Goal: Task Accomplishment & Management: Use online tool/utility

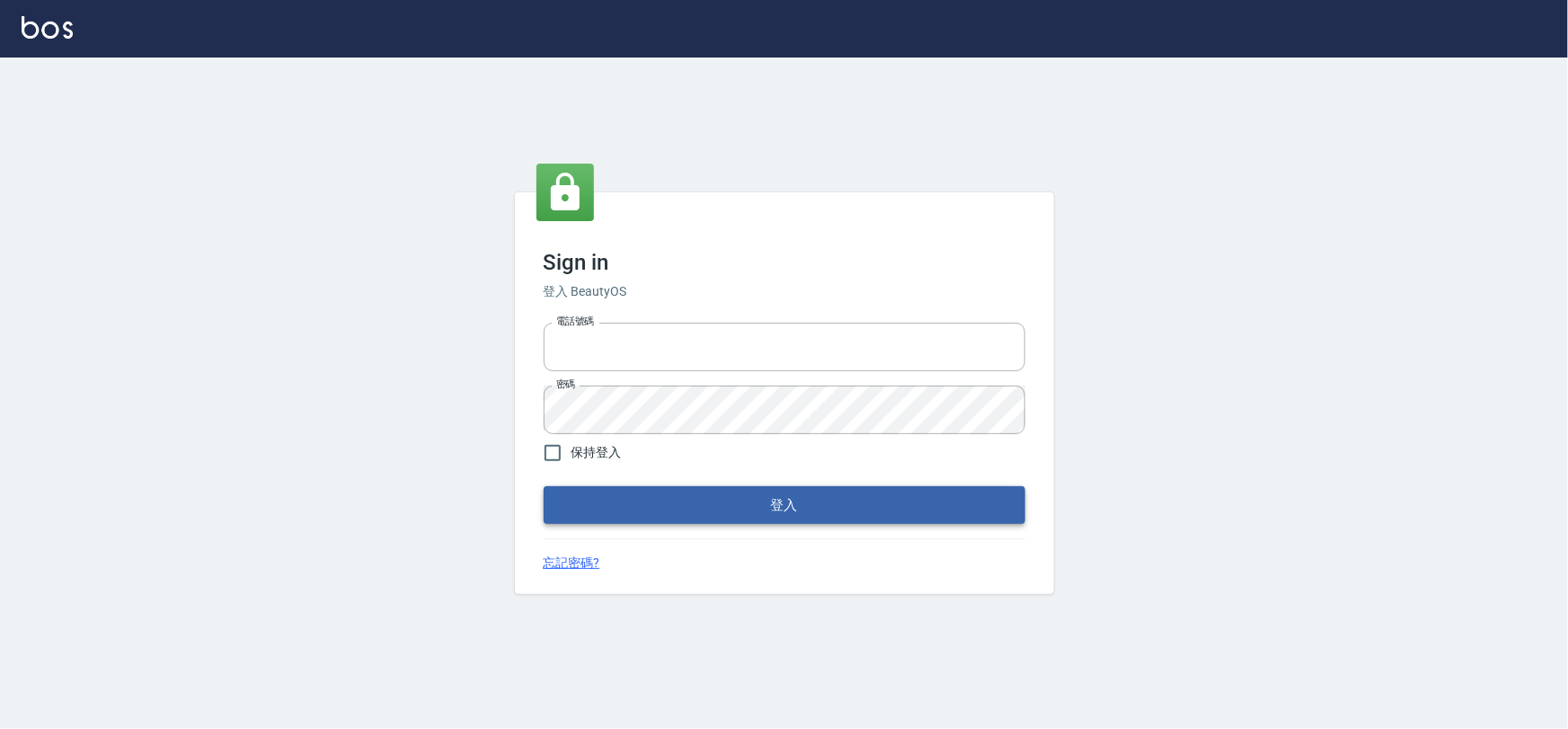
type input "0975575780"
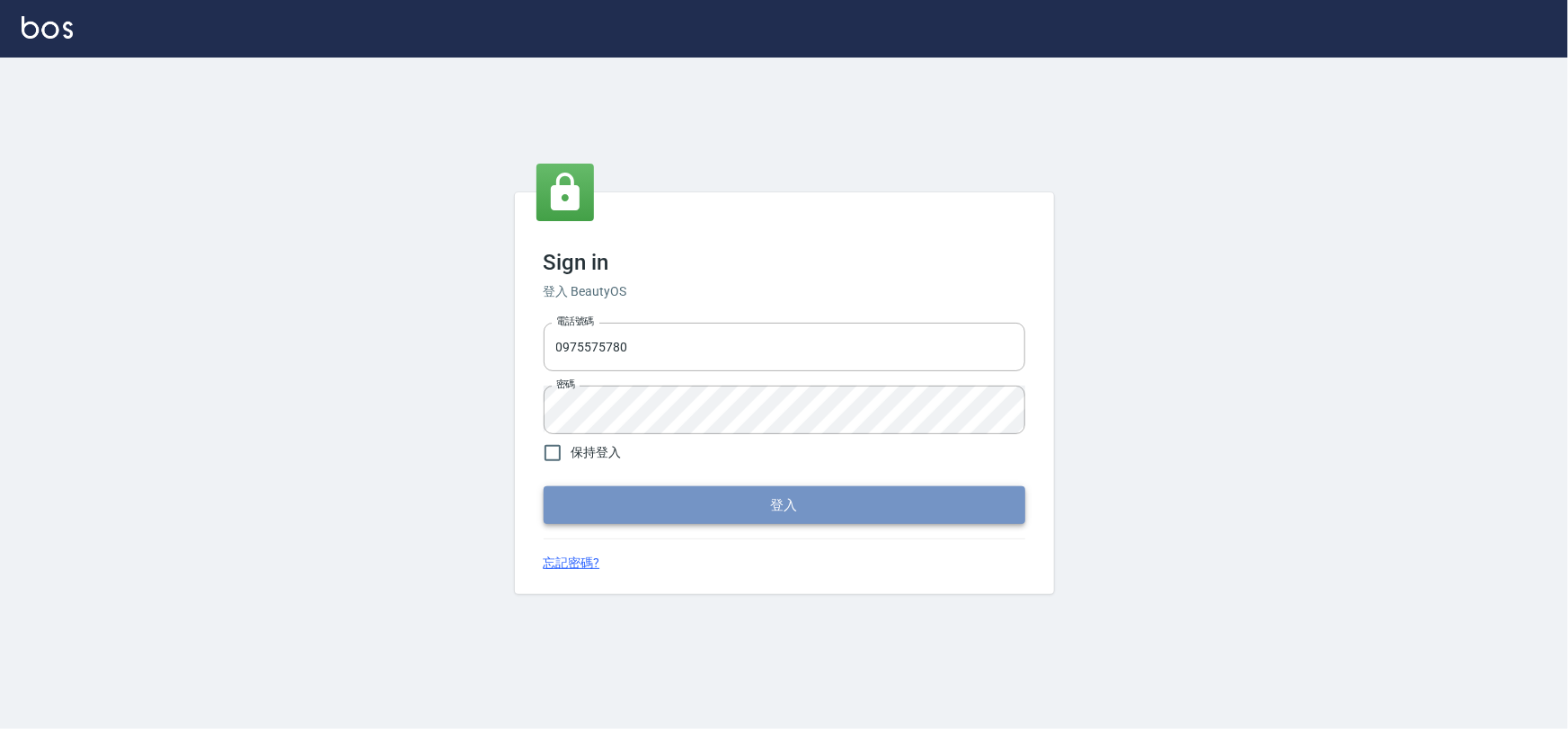
click at [762, 513] on button "登入" at bounding box center [784, 504] width 482 height 38
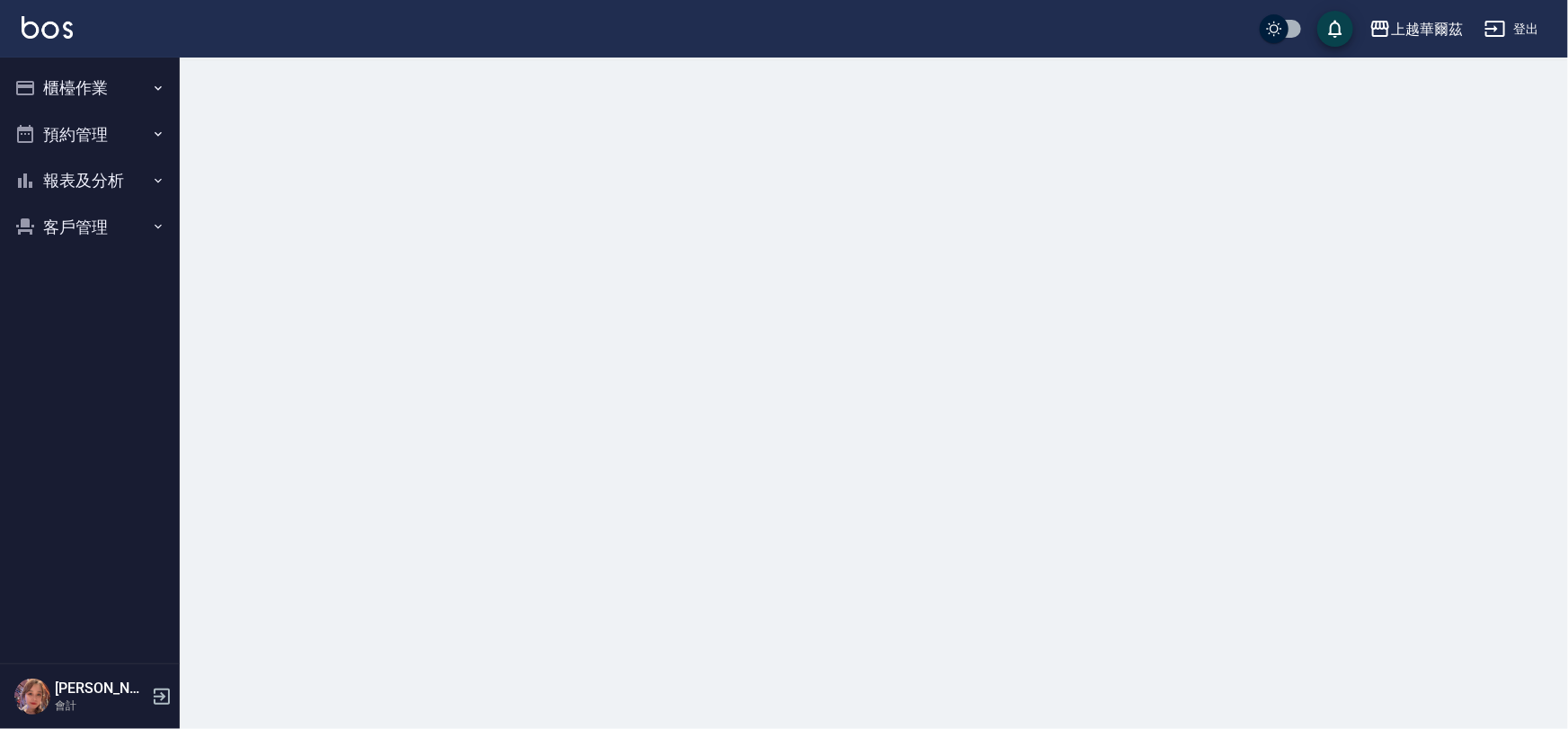
click at [53, 87] on button "櫃檯作業" at bounding box center [89, 88] width 165 height 47
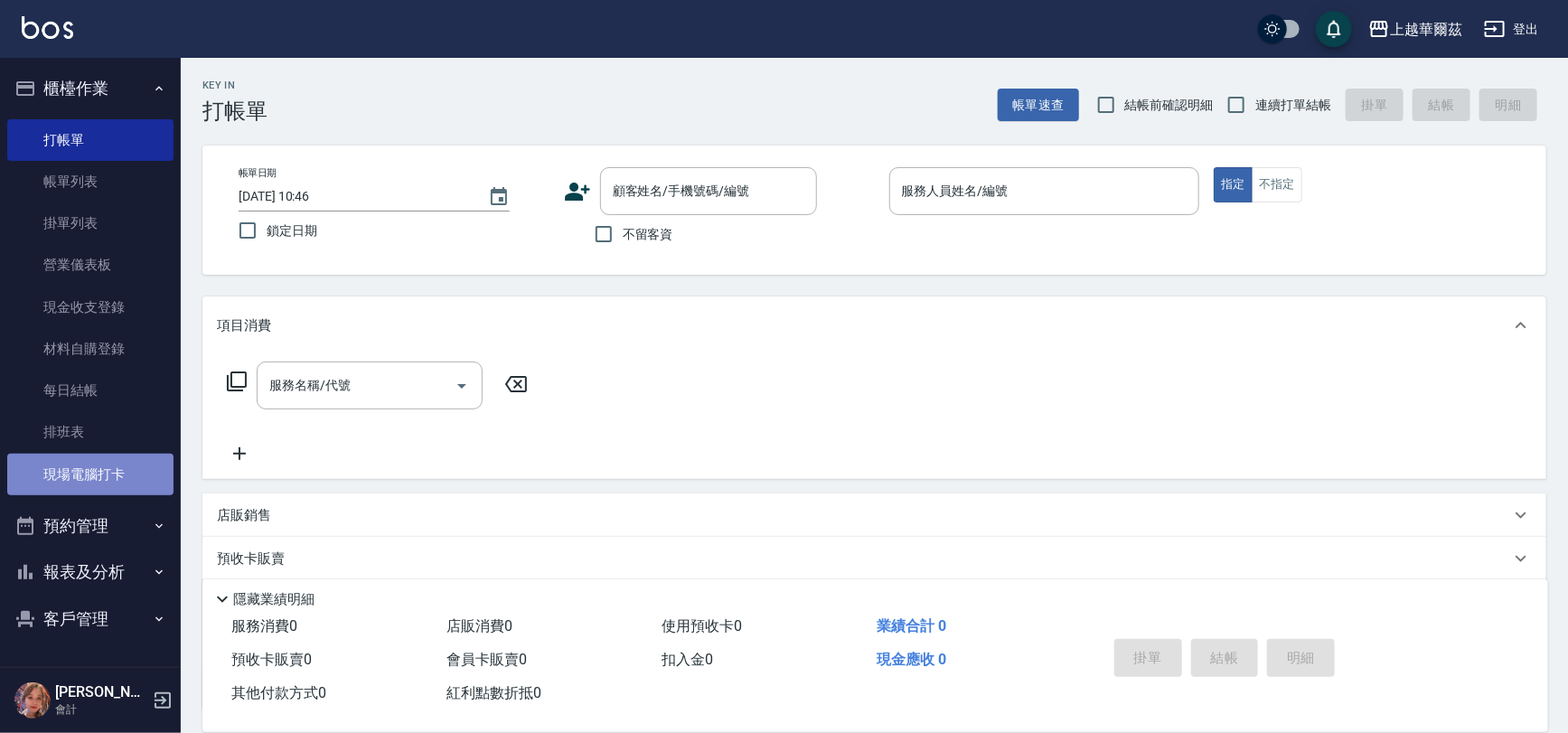
click at [90, 464] on link "現場電腦打卡" at bounding box center [90, 474] width 166 height 42
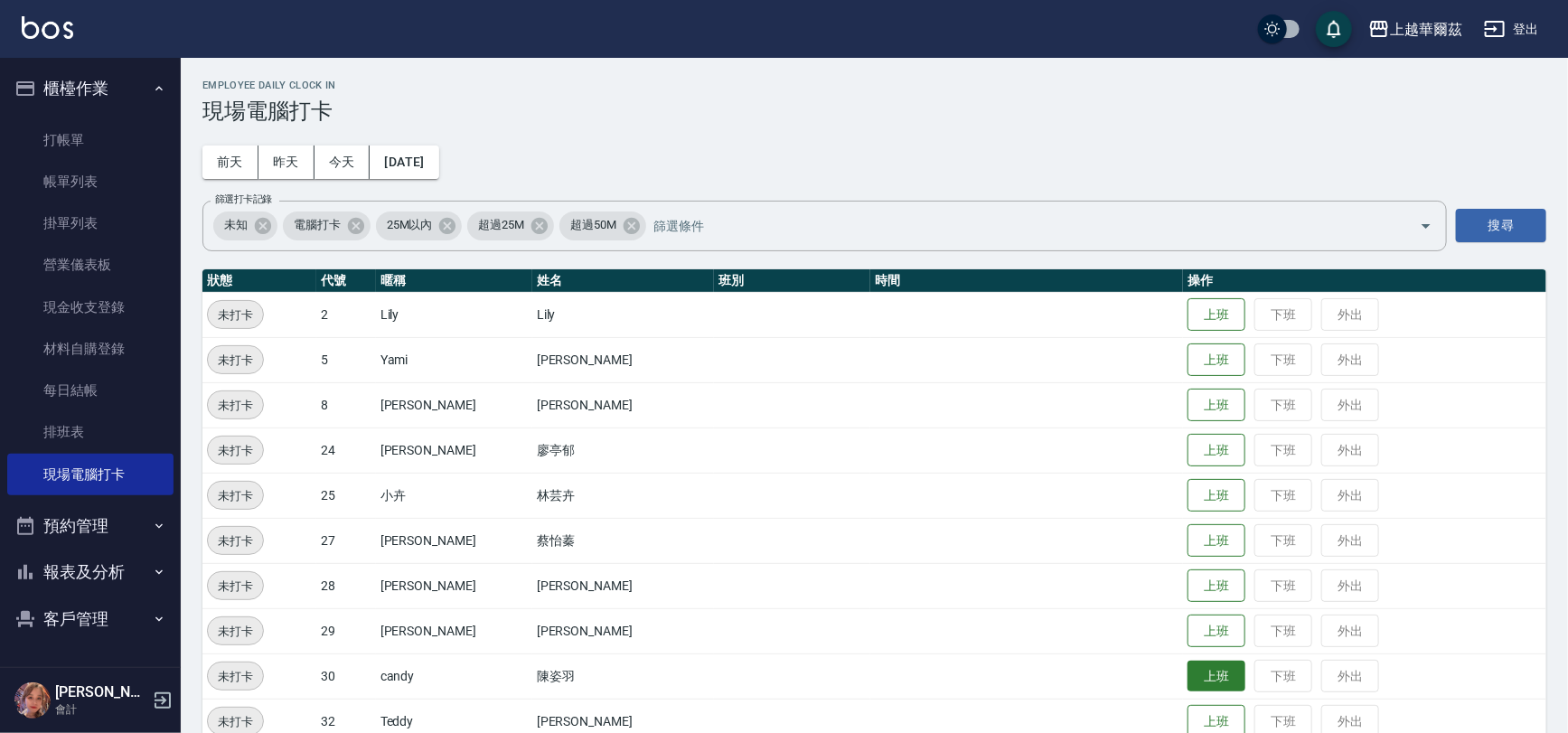
click at [1187, 678] on button "上班" at bounding box center [1216, 676] width 58 height 32
click at [1209, 335] on td "上班 下班 外出" at bounding box center [1364, 314] width 363 height 45
click at [1205, 325] on button "上班" at bounding box center [1216, 314] width 58 height 32
